Goal: Book appointment/travel/reservation

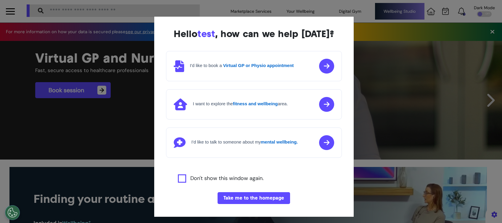
scroll to position [0, 251]
drag, startPoint x: 273, startPoint y: 194, endPoint x: 285, endPoint y: 156, distance: 39.9
click at [272, 194] on button "Take me to the homepage" at bounding box center [253, 198] width 72 height 12
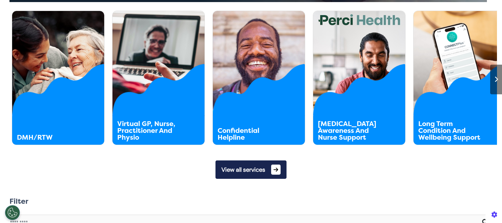
scroll to position [315, 0]
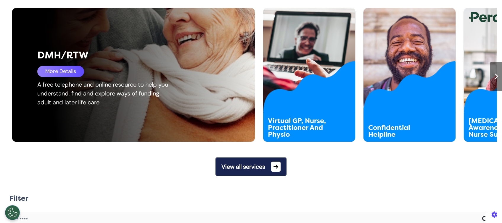
click at [83, 97] on div "A free telephone and online resource to help you understand, find and explore w…" at bounding box center [105, 93] width 136 height 27
click at [76, 74] on div "More Details" at bounding box center [60, 71] width 47 height 11
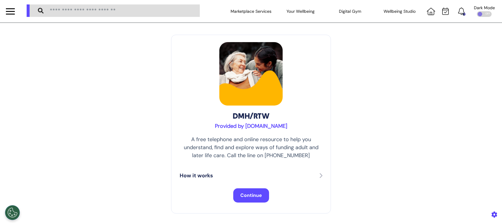
click at [265, 194] on button "Continue" at bounding box center [251, 195] width 36 height 14
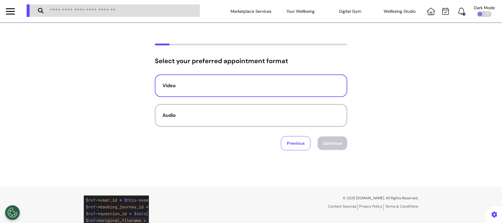
click at [176, 88] on div "Video" at bounding box center [250, 85] width 177 height 7
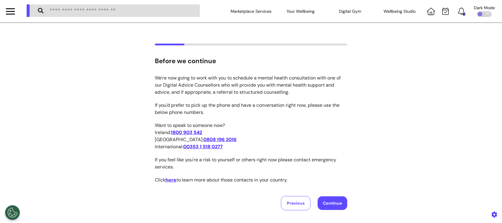
click at [333, 199] on button "Continue" at bounding box center [333, 203] width 30 height 14
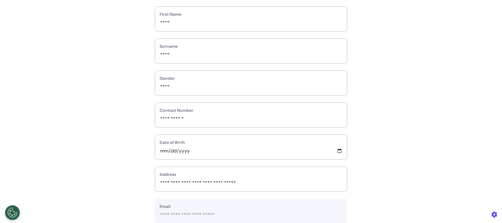
scroll to position [75, 0]
click at [233, 22] on input "****" at bounding box center [250, 24] width 183 height 8
click at [125, 66] on div "**********" at bounding box center [251, 151] width 502 height 367
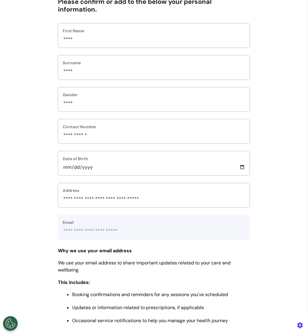
scroll to position [118, 0]
